Goal: Task Accomplishment & Management: Complete application form

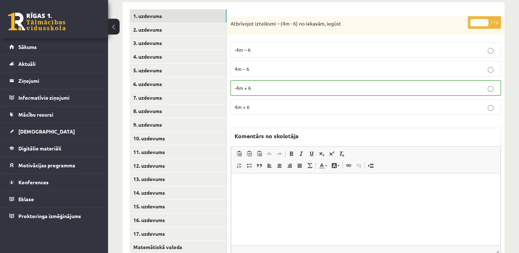
scroll to position [164, 0]
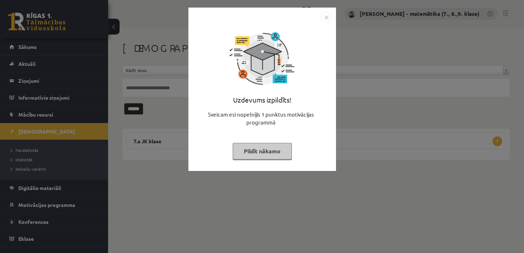
click at [257, 150] on button "Pildīt nākamo" at bounding box center [262, 151] width 59 height 17
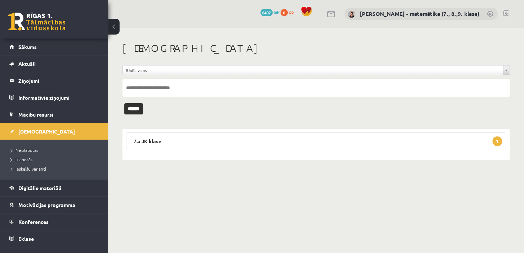
click at [34, 147] on span "Neizlabotās" at bounding box center [24, 150] width 27 height 6
click at [31, 79] on legend "Ziņojumi 0" at bounding box center [58, 80] width 81 height 17
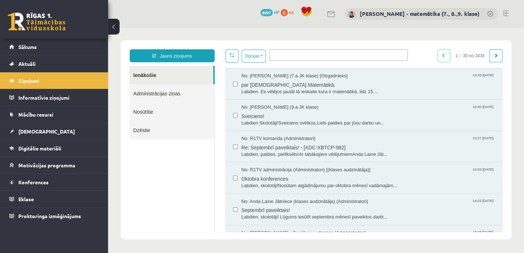
click at [39, 131] on span "[DEMOGRAPHIC_DATA]" at bounding box center [46, 131] width 57 height 6
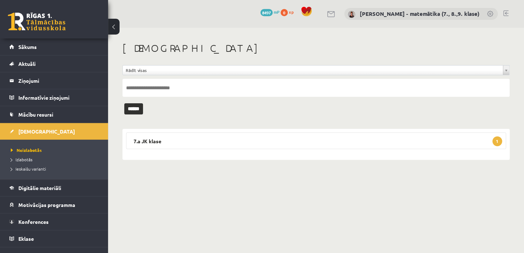
click at [160, 142] on legend "7.a JK klase 1" at bounding box center [316, 141] width 380 height 17
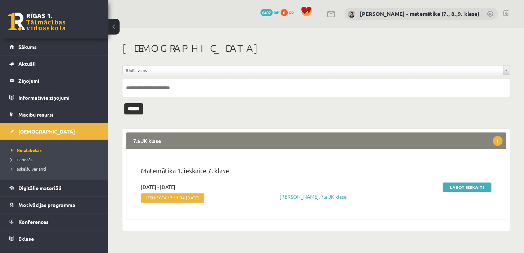
click at [461, 187] on link "Labot ieskaiti" at bounding box center [467, 187] width 49 height 9
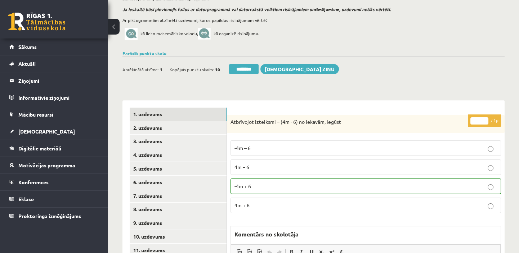
scroll to position [131, 0]
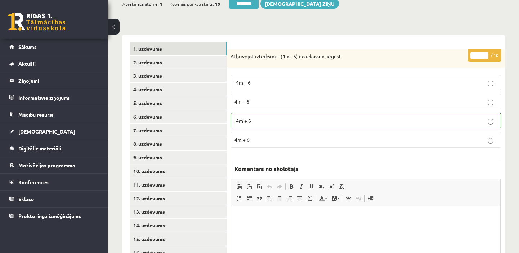
click at [174, 188] on link "11. uzdevums" at bounding box center [178, 184] width 97 height 13
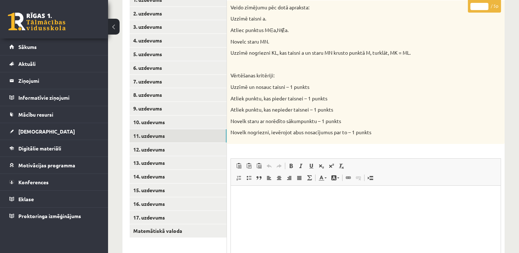
scroll to position [262, 0]
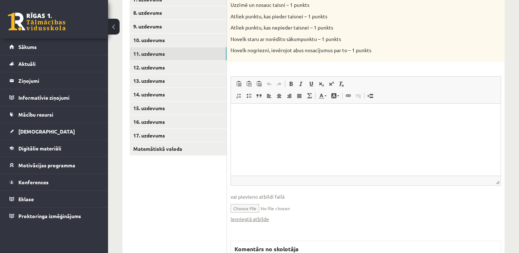
click at [256, 221] on link "Iesniegtā atbilde" at bounding box center [250, 219] width 39 height 8
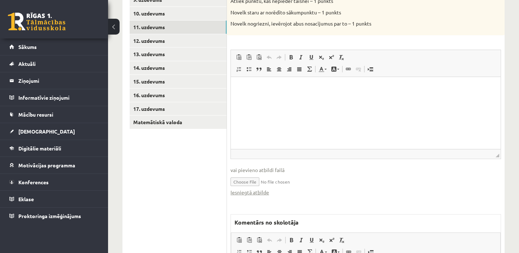
scroll to position [295, 0]
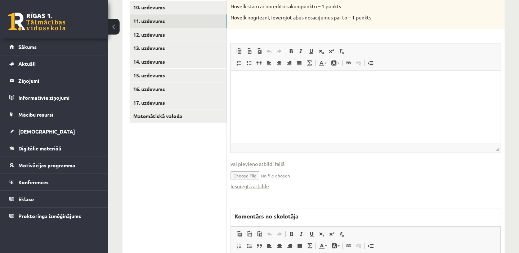
click at [247, 188] on link "Iesniegtā atbilde" at bounding box center [250, 187] width 39 height 8
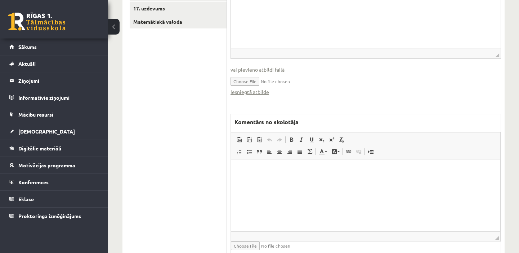
scroll to position [393, 0]
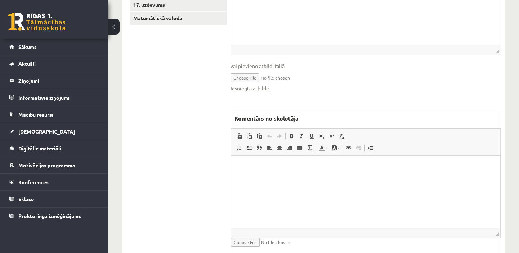
click at [249, 161] on html at bounding box center [365, 167] width 269 height 22
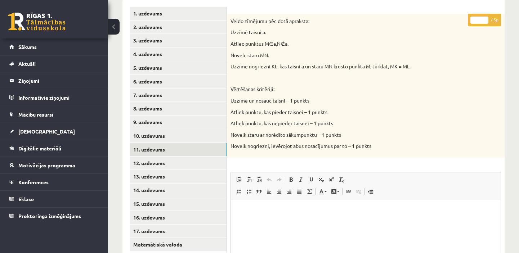
scroll to position [131, 0]
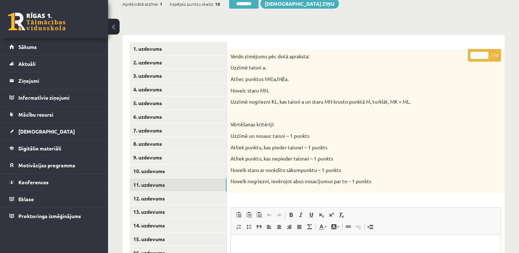
click at [484, 53] on input "*" at bounding box center [480, 55] width 18 height 7
type input "*"
click at [484, 53] on input "*" at bounding box center [480, 55] width 18 height 7
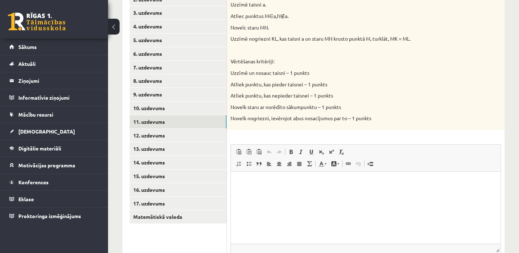
scroll to position [196, 0]
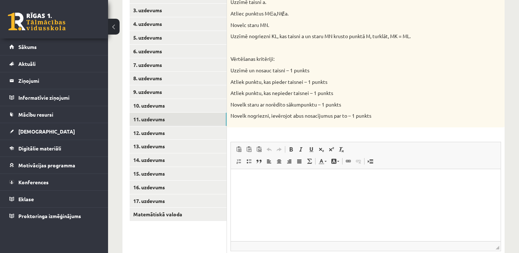
click at [156, 130] on link "12. uzdevums" at bounding box center [178, 132] width 97 height 13
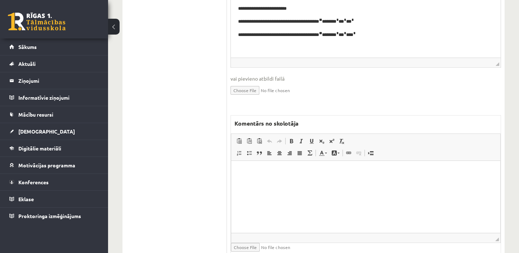
scroll to position [458, 0]
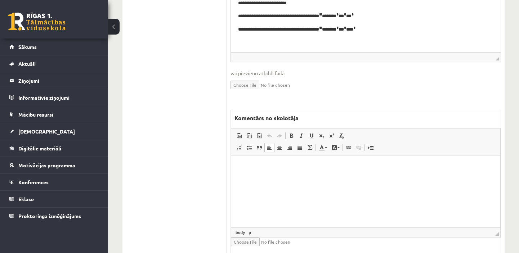
click at [260, 174] on html at bounding box center [365, 166] width 269 height 22
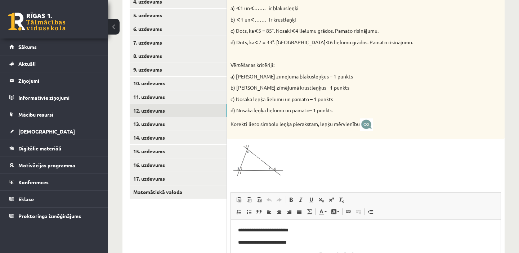
scroll to position [262, 0]
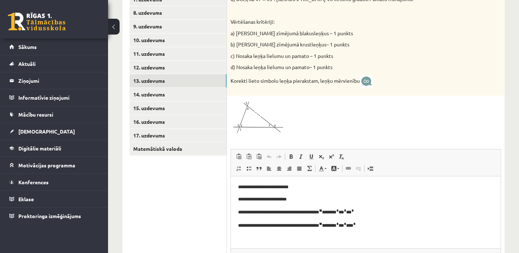
click at [151, 81] on link "13. uzdevums" at bounding box center [178, 80] width 97 height 13
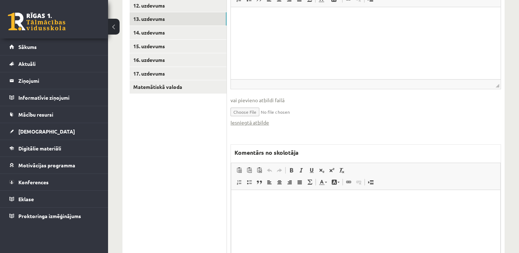
scroll to position [328, 0]
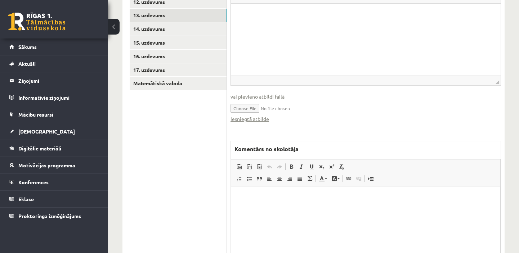
click at [258, 117] on link "Iesniegtā atbilde" at bounding box center [250, 119] width 39 height 8
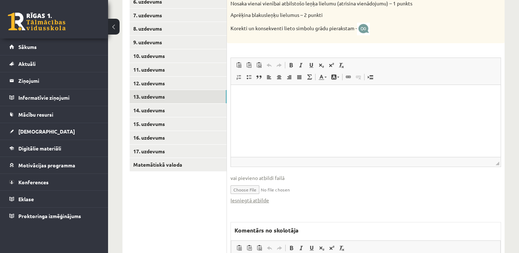
scroll to position [262, 0]
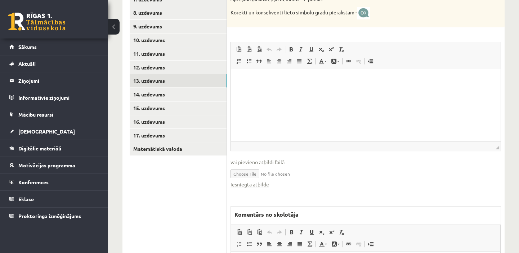
click at [263, 184] on link "Iesniegtā atbilde" at bounding box center [250, 185] width 39 height 8
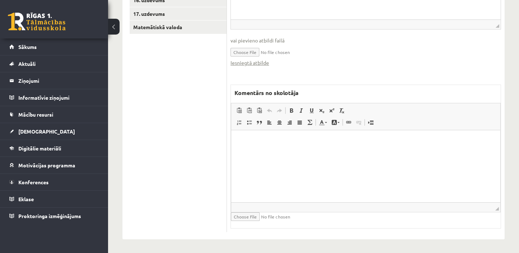
scroll to position [385, 0]
click at [253, 139] on p "Bagātinātā teksta redaktors, wiswyg-editor-47433921145220-1760263153-689" at bounding box center [366, 141] width 255 height 8
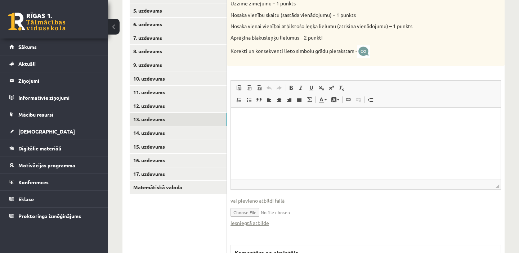
scroll to position [221, 0]
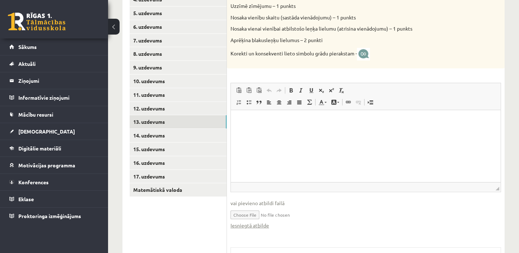
click at [405, 58] on p "Korekti un konsekventi lieto simbolu grādu pierakstam -" at bounding box center [348, 54] width 235 height 13
drag, startPoint x: 368, startPoint y: 48, endPoint x: 375, endPoint y: 61, distance: 14.8
click at [375, 61] on div "Blakusleņķu lielumu attiecība ir 2 : 3. Aprēķini blakusleņķu lielumus. Vērtēšan…" at bounding box center [366, 14] width 278 height 110
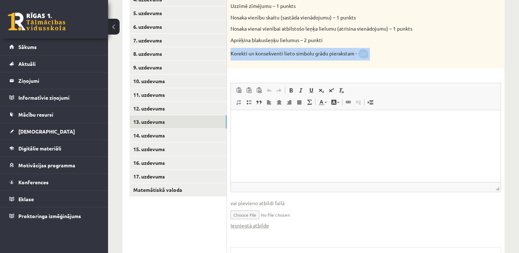
drag, startPoint x: 382, startPoint y: 56, endPoint x: 408, endPoint y: 50, distance: 26.9
click at [408, 50] on p "Korekti un konsekventi lieto simbolu grādu pierakstam -" at bounding box center [348, 54] width 235 height 13
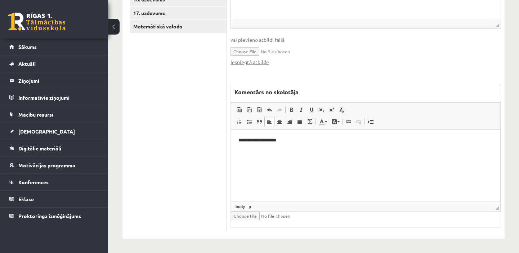
scroll to position [385, 0]
click at [244, 151] on html "**********" at bounding box center [365, 140] width 269 height 22
click at [296, 138] on p "**********" at bounding box center [366, 141] width 255 height 8
click at [257, 156] on span "Ielīmēt" at bounding box center [266, 154] width 20 height 10
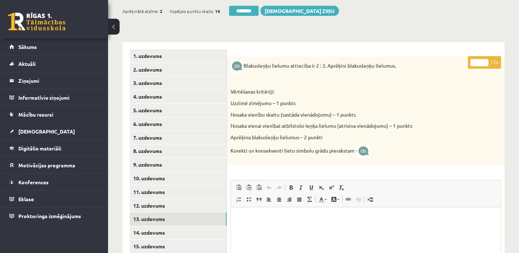
scroll to position [98, 0]
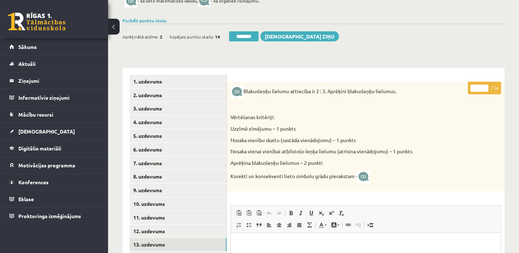
click at [484, 86] on input "*" at bounding box center [480, 88] width 18 height 7
type input "*"
click at [484, 86] on input "*" at bounding box center [480, 88] width 18 height 7
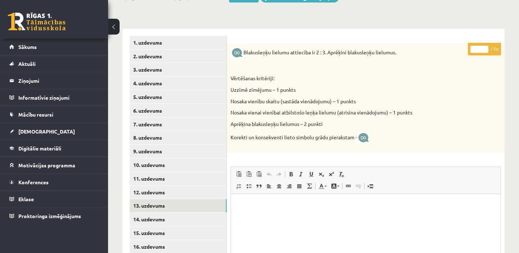
scroll to position [229, 0]
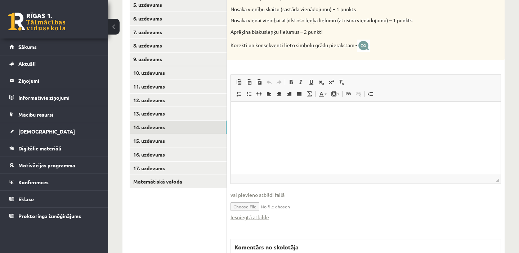
click at [179, 128] on link "14. uzdevums" at bounding box center [178, 127] width 97 height 13
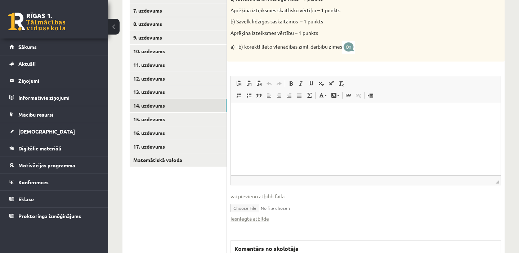
scroll to position [328, 0]
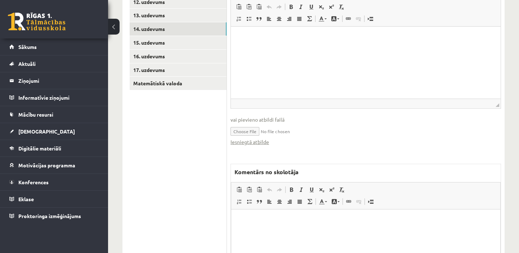
click at [258, 143] on link "Iesniegtā atbilde" at bounding box center [250, 142] width 39 height 8
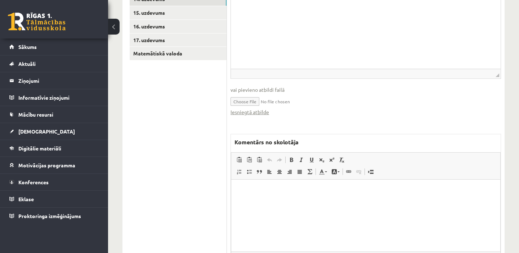
scroll to position [360, 0]
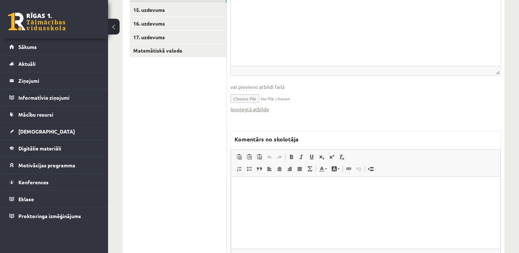
click at [261, 108] on link "Iesniegtā atbilde" at bounding box center [250, 110] width 39 height 8
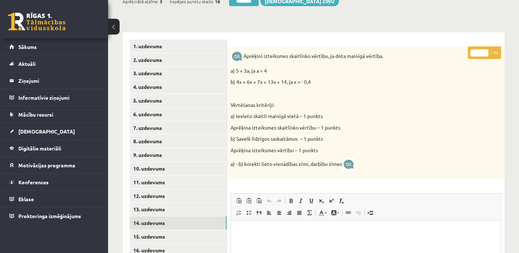
scroll to position [131, 0]
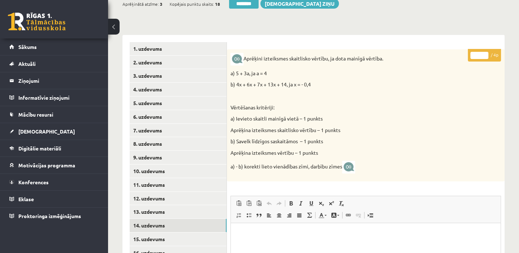
click at [485, 53] on input "*" at bounding box center [480, 55] width 18 height 7
type input "*"
click at [485, 53] on input "*" at bounding box center [480, 55] width 18 height 7
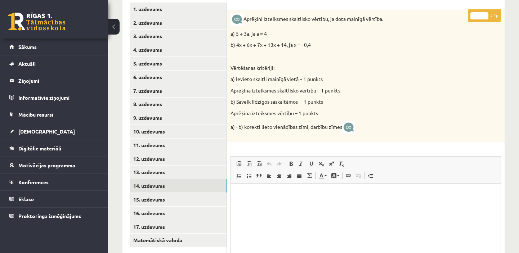
scroll to position [262, 0]
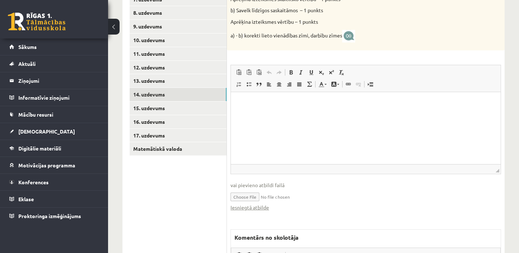
click at [168, 106] on link "15. uzdevums" at bounding box center [178, 108] width 97 height 13
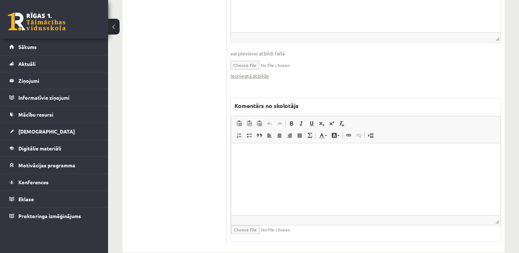
scroll to position [508, 0]
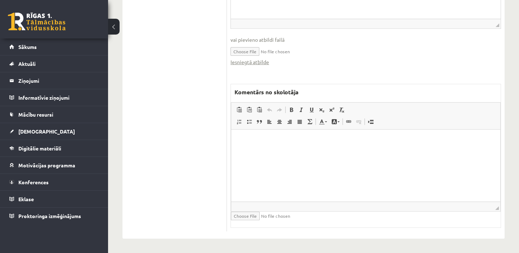
click at [264, 62] on link "Iesniegtā atbilde" at bounding box center [250, 62] width 39 height 8
click at [252, 137] on p "Bagātinātā teksta redaktors, wiswyg-editor-47433837395480-1760263362-17" at bounding box center [366, 141] width 255 height 8
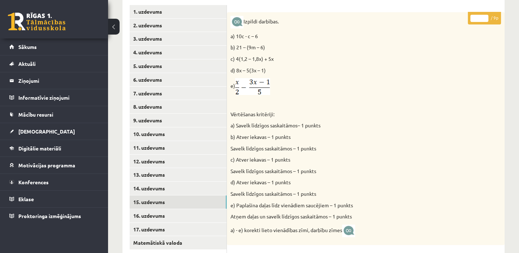
scroll to position [148, 0]
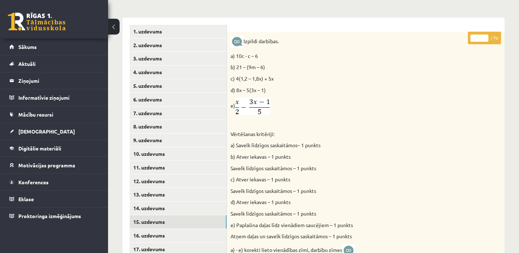
click at [486, 35] on input "*" at bounding box center [480, 38] width 18 height 7
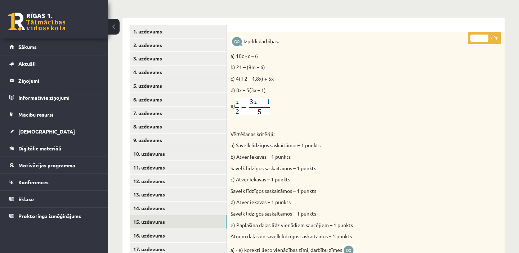
click at [486, 35] on input "*" at bounding box center [480, 38] width 18 height 7
type input "*"
click at [486, 35] on input "*" at bounding box center [480, 38] width 18 height 7
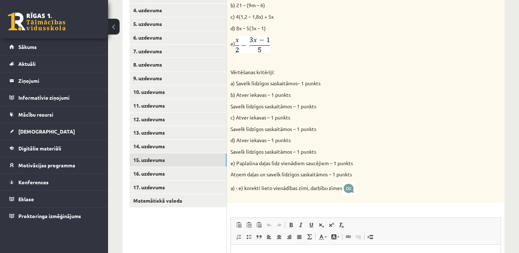
scroll to position [214, 0]
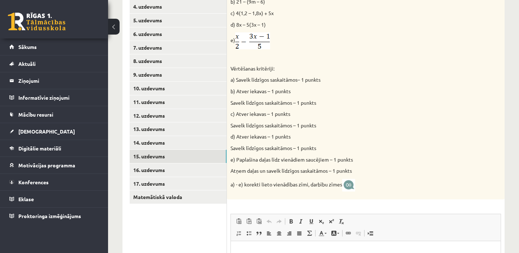
click at [192, 170] on link "16. uzdevums" at bounding box center [178, 170] width 97 height 13
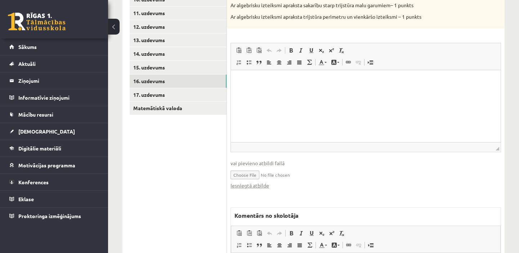
scroll to position [312, 0]
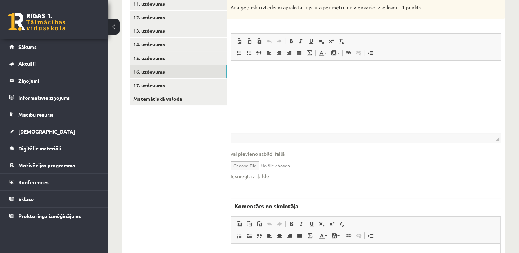
click at [247, 176] on link "Iesniegtā atbilde" at bounding box center [250, 177] width 39 height 8
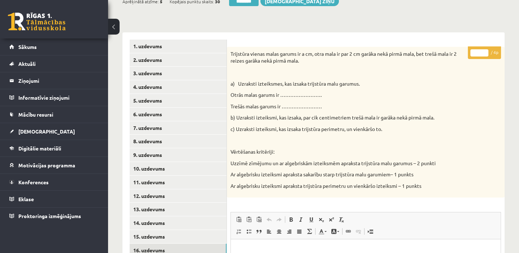
scroll to position [115, 0]
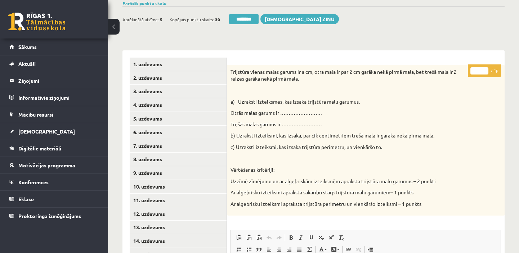
click at [485, 68] on input "*" at bounding box center [480, 70] width 18 height 7
type input "*"
click at [485, 68] on input "*" at bounding box center [480, 70] width 18 height 7
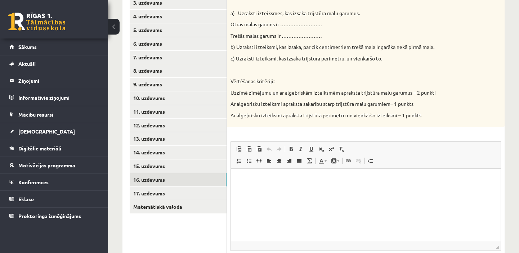
scroll to position [214, 0]
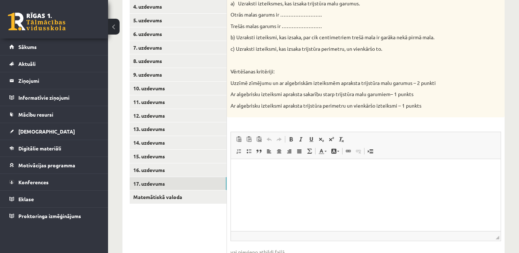
click at [174, 187] on link "17. uzdevums" at bounding box center [178, 183] width 97 height 13
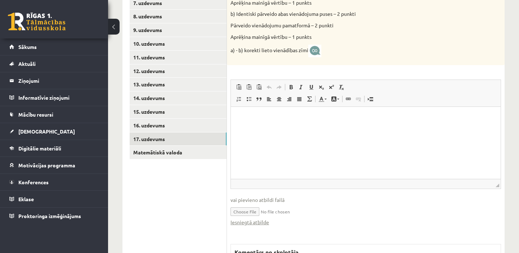
scroll to position [279, 0]
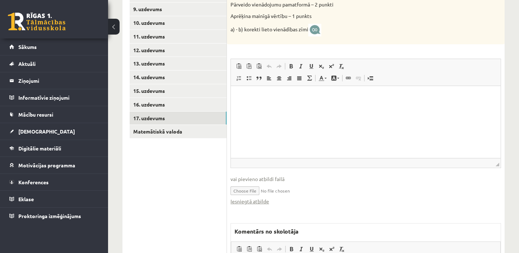
click at [245, 202] on link "Iesniegtā atbilde" at bounding box center [250, 202] width 39 height 8
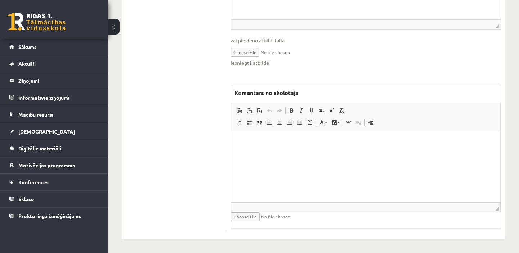
scroll to position [419, 0]
click at [245, 146] on span "Ielīmēt" at bounding box center [245, 147] width 6 height 6
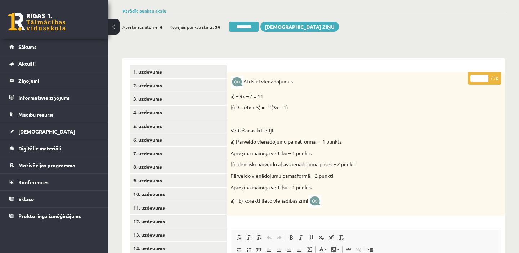
scroll to position [92, 0]
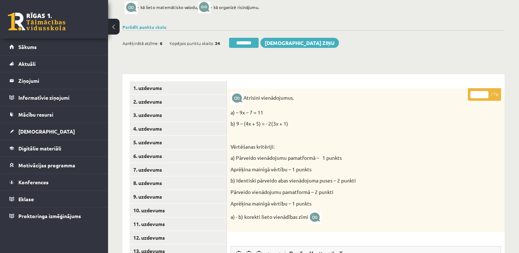
click at [485, 93] on input "*" at bounding box center [480, 94] width 18 height 7
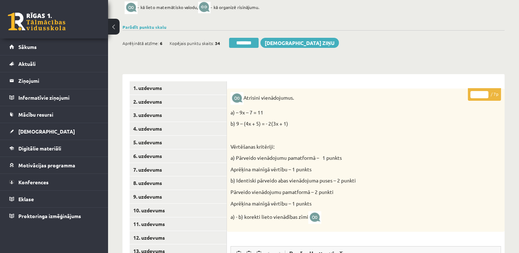
click at [485, 93] on input "*" at bounding box center [480, 94] width 18 height 7
type input "*"
click at [485, 93] on input "*" at bounding box center [480, 94] width 18 height 7
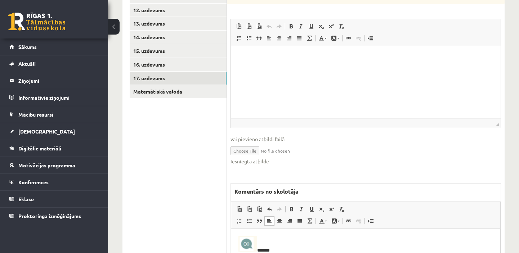
scroll to position [353, 0]
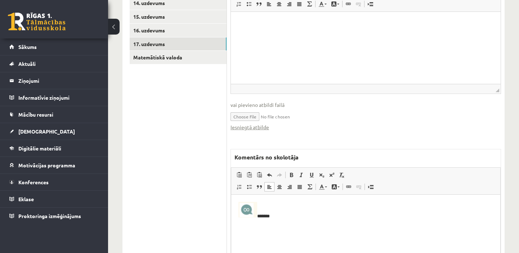
click at [238, 209] on html "*******" at bounding box center [365, 211] width 269 height 32
click at [232, 199] on html "*******" at bounding box center [365, 211] width 269 height 32
click at [254, 197] on html at bounding box center [365, 211] width 269 height 32
click at [256, 196] on html at bounding box center [365, 211] width 269 height 32
click at [237, 205] on html "*******" at bounding box center [365, 217] width 269 height 44
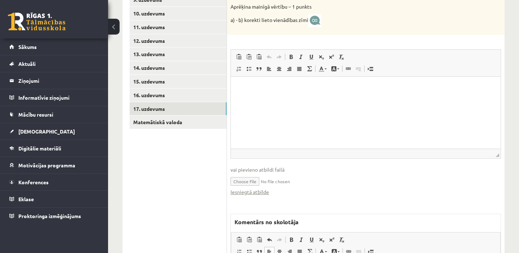
scroll to position [288, 0]
click at [205, 127] on link "Matemātiskā valoda" at bounding box center [178, 122] width 97 height 13
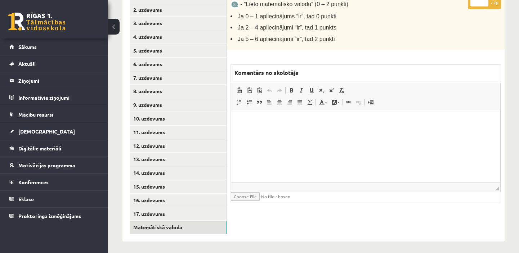
scroll to position [187, 0]
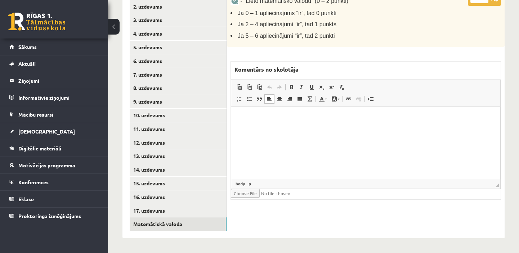
click at [252, 115] on p "Bagātinātā teksta redaktors, wiswyg-editor-47433800388760-1760263604-339" at bounding box center [366, 118] width 255 height 8
click at [300, 128] on span "Ielīmēt" at bounding box center [298, 126] width 20 height 10
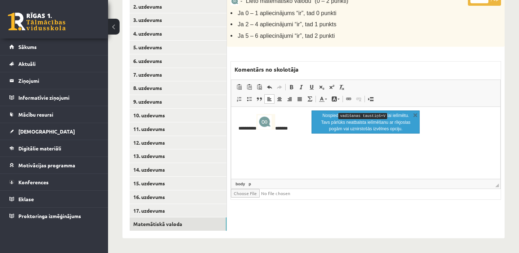
click at [284, 139] on html "********* *******" at bounding box center [365, 123] width 269 height 32
click at [289, 139] on html "*********" at bounding box center [365, 123] width 269 height 32
click at [302, 135] on html "*********" at bounding box center [365, 123] width 269 height 32
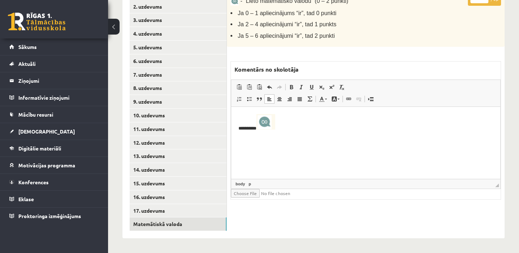
scroll to position [121, 0]
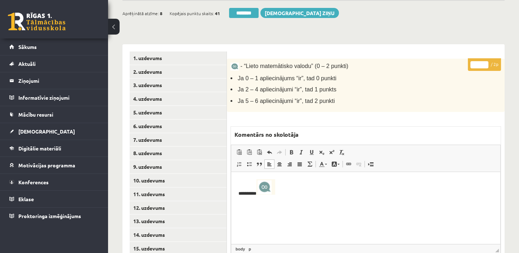
type input "*"
click at [485, 62] on input "*" at bounding box center [480, 64] width 18 height 7
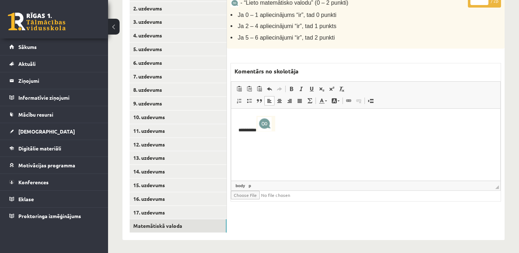
scroll to position [187, 0]
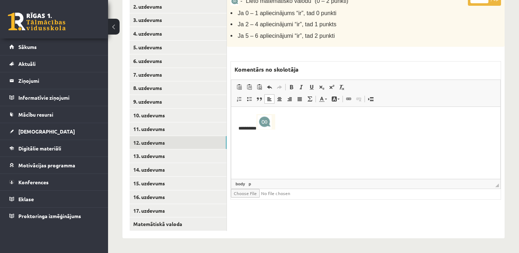
click at [183, 144] on link "12. uzdevums" at bounding box center [178, 142] width 97 height 13
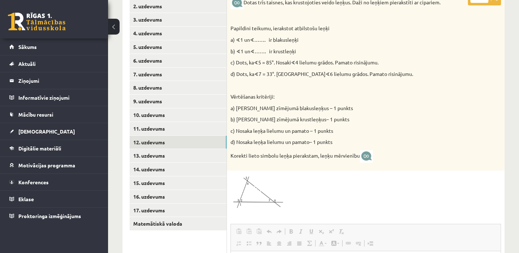
scroll to position [0, 0]
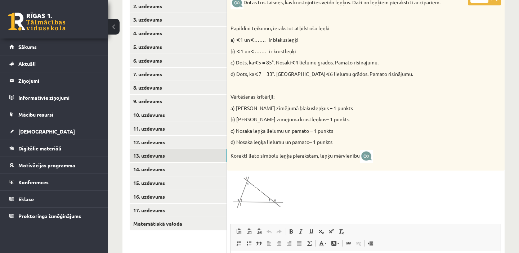
click at [195, 156] on link "13. uzdevums" at bounding box center [178, 155] width 97 height 13
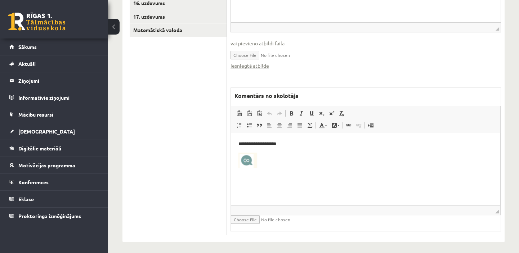
scroll to position [383, 0]
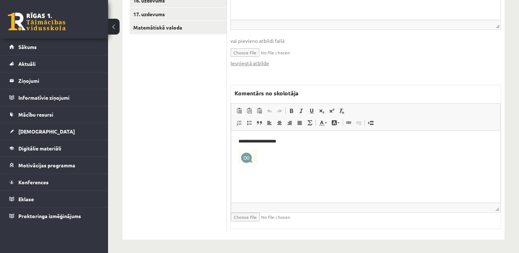
click at [236, 154] on html "**********" at bounding box center [365, 153] width 269 height 45
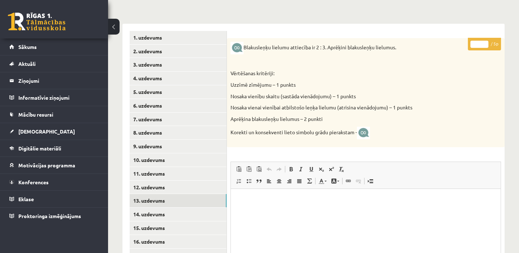
scroll to position [56, 0]
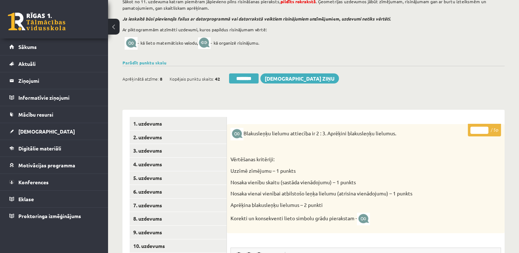
click at [252, 78] on input "********" at bounding box center [244, 79] width 30 height 10
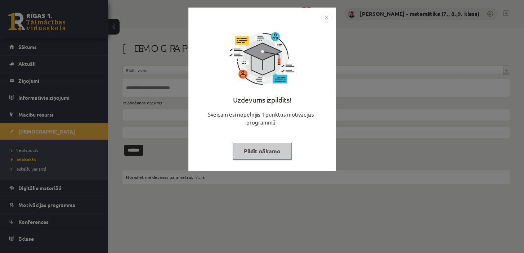
click at [262, 149] on button "Pildīt nākamo" at bounding box center [262, 151] width 59 height 17
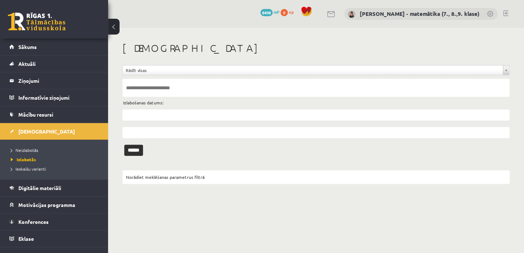
click at [25, 148] on span "Neizlabotās" at bounding box center [24, 150] width 27 height 6
